Goal: Task Accomplishment & Management: Manage account settings

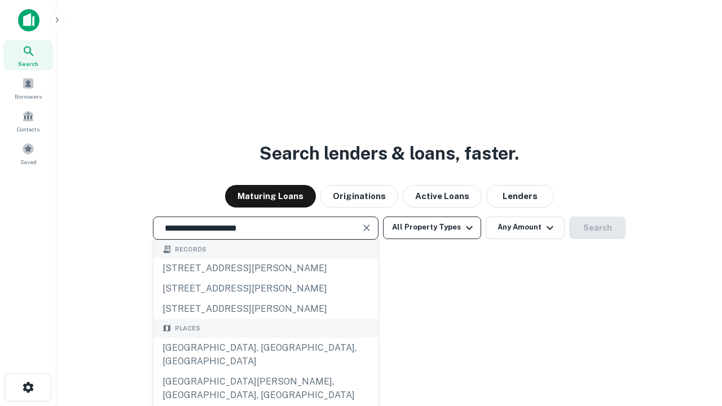
click at [265, 372] on div "[GEOGRAPHIC_DATA], [GEOGRAPHIC_DATA], [GEOGRAPHIC_DATA]" at bounding box center [266, 355] width 225 height 34
click at [432, 227] on button "All Property Types" at bounding box center [432, 228] width 98 height 23
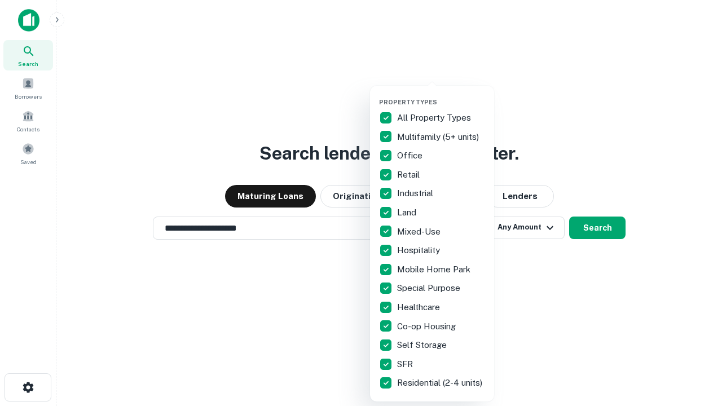
type input "**********"
click at [441, 95] on button "button" at bounding box center [441, 95] width 124 height 1
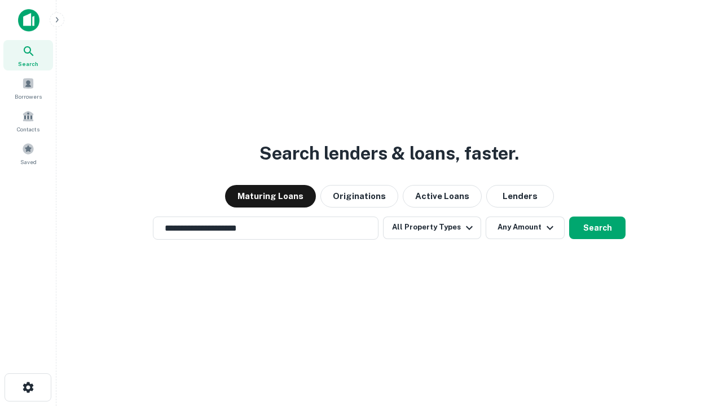
scroll to position [17, 0]
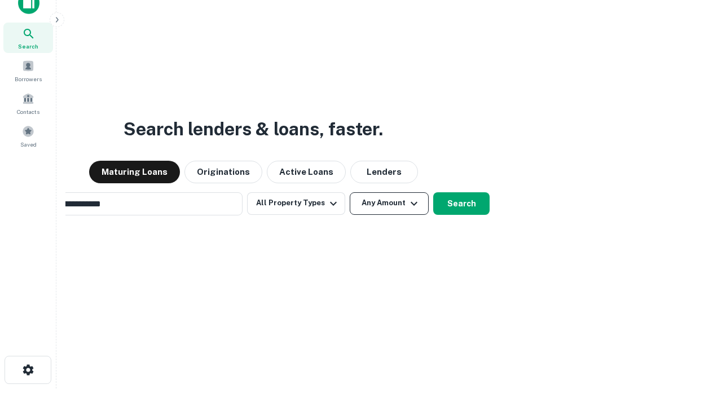
click at [350, 192] on button "Any Amount" at bounding box center [389, 203] width 79 height 23
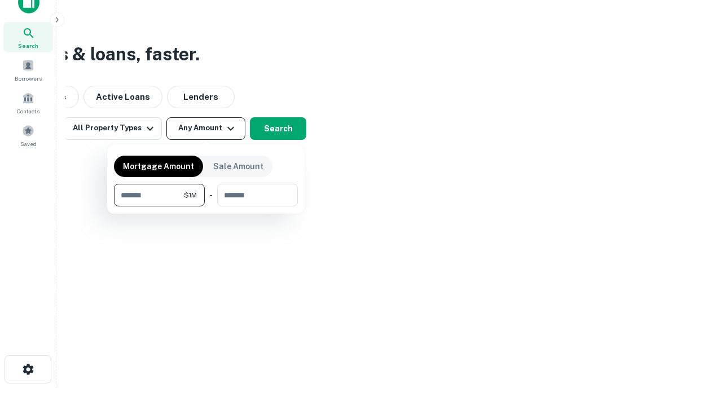
type input "*******"
click at [206, 207] on button "button" at bounding box center [206, 207] width 184 height 1
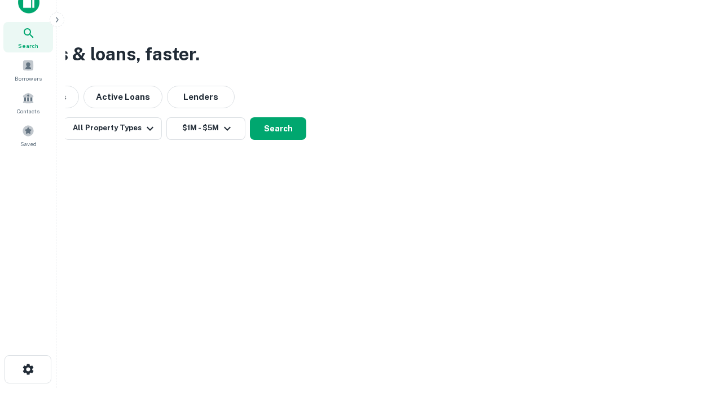
scroll to position [17, 0]
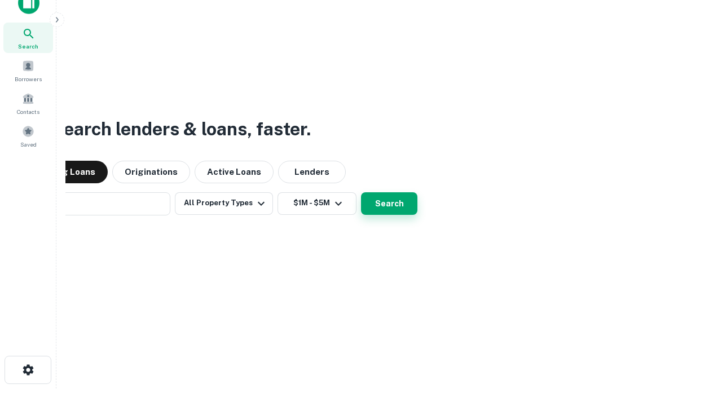
click at [361, 192] on button "Search" at bounding box center [389, 203] width 56 height 23
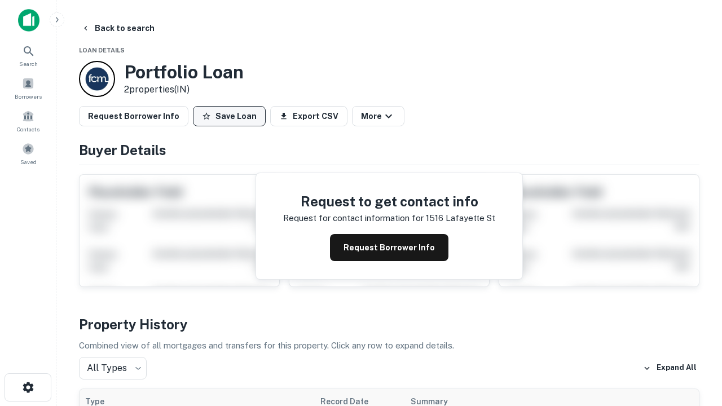
click at [229, 116] on button "Save Loan" at bounding box center [229, 116] width 73 height 20
click at [232, 116] on button "Loan Saved" at bounding box center [232, 116] width 78 height 20
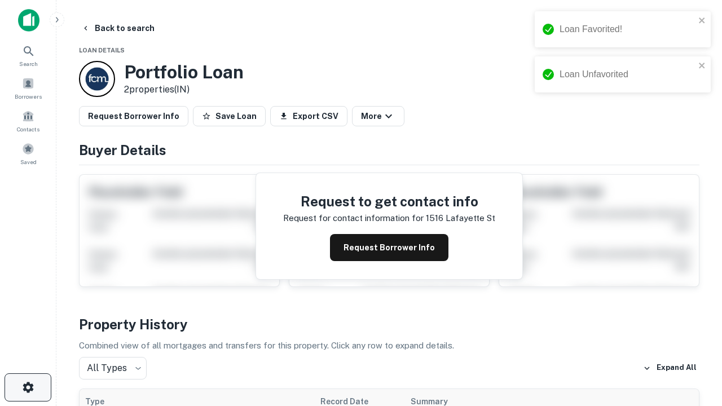
click at [28, 388] on icon "button" at bounding box center [28, 388] width 14 height 14
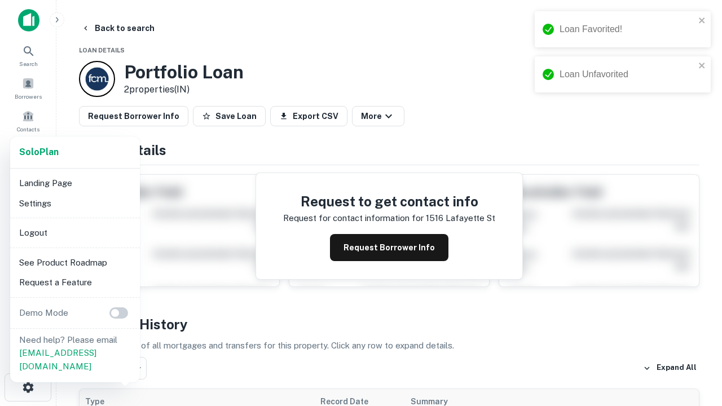
click at [74, 233] on li "Logout" at bounding box center [75, 233] width 121 height 20
